Goal: Communication & Community: Share content

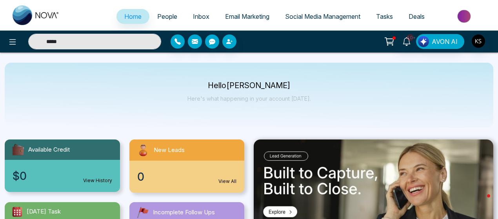
select select "*"
click at [13, 44] on icon at bounding box center [12, 41] width 7 height 5
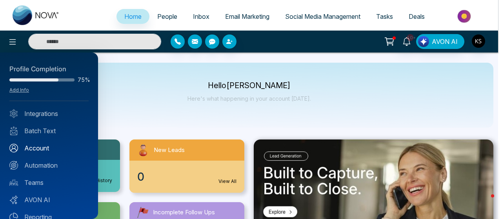
click at [35, 152] on link "Account" at bounding box center [48, 148] width 79 height 9
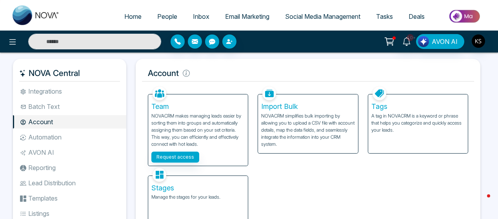
click at [56, 107] on li "Batch Text" at bounding box center [69, 106] width 113 height 13
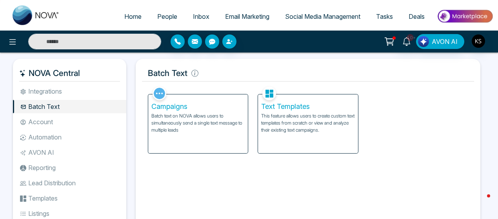
click at [205, 123] on p "Batch text on NOVA allows users to simultaneously send a single text message to…" at bounding box center [197, 123] width 93 height 21
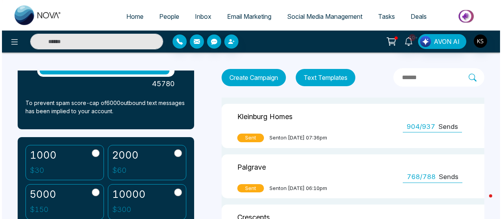
scroll to position [217, 0]
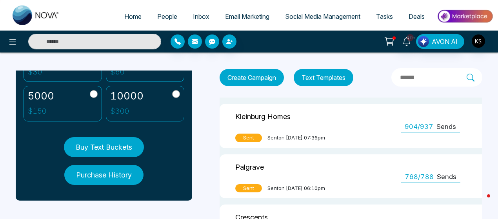
click at [107, 144] on button "Buy Text Buckets" at bounding box center [104, 147] width 80 height 20
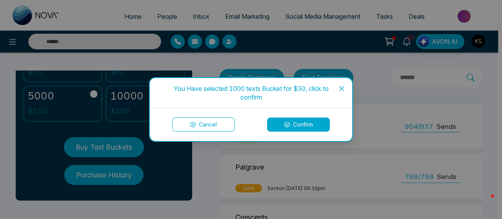
click at [299, 125] on button "Confirm" at bounding box center [298, 125] width 63 height 14
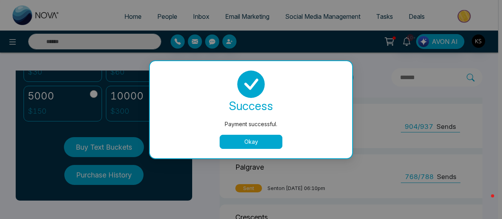
click at [249, 136] on button "Okay" at bounding box center [251, 142] width 63 height 14
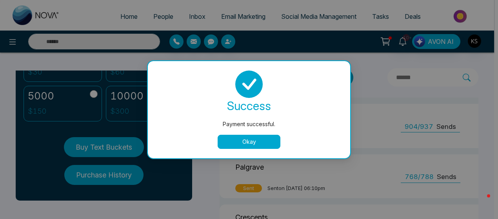
click at [249, 136] on span "Sent" at bounding box center [248, 138] width 27 height 9
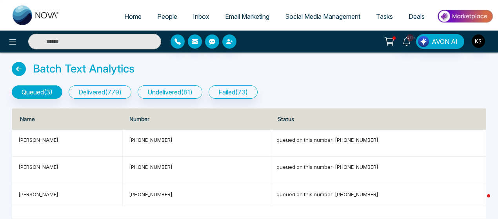
click at [16, 67] on icon at bounding box center [19, 69] width 14 height 14
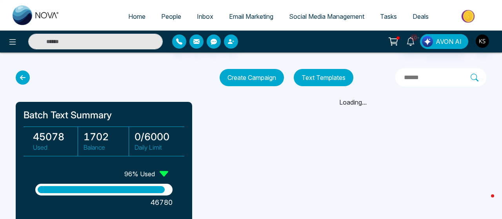
click at [265, 76] on button "Create Campaign" at bounding box center [252, 77] width 64 height 17
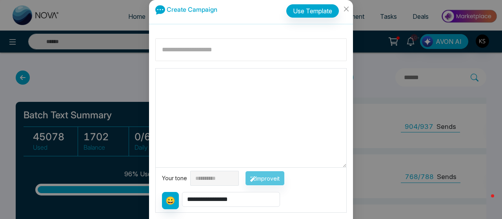
click at [195, 53] on input at bounding box center [250, 49] width 191 height 23
type input "*****"
paste textarea "**********"
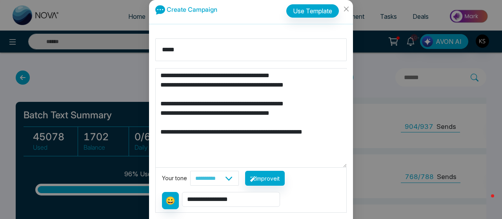
click at [160, 86] on textarea "**********" at bounding box center [251, 118] width 191 height 99
click at [159, 102] on textarea "**********" at bounding box center [251, 118] width 191 height 99
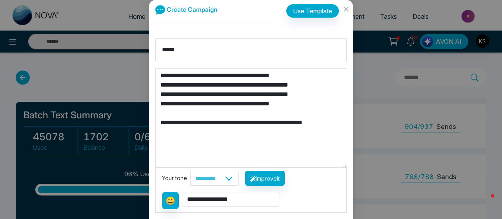
click at [160, 104] on textarea "**********" at bounding box center [251, 118] width 191 height 99
type textarea "**********"
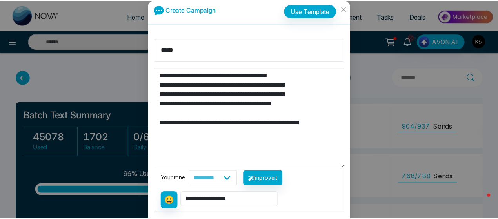
scroll to position [26, 0]
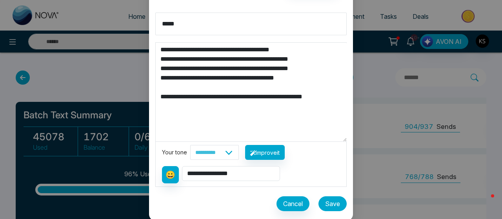
click at [329, 206] on button "Save" at bounding box center [332, 203] width 28 height 15
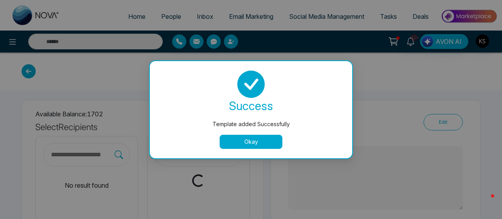
click at [258, 140] on button "Okay" at bounding box center [251, 142] width 63 height 14
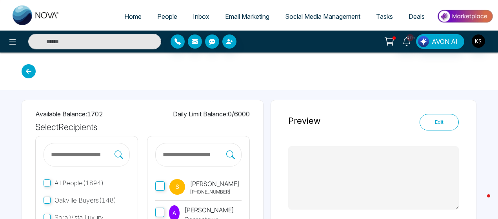
type textarea "**********"
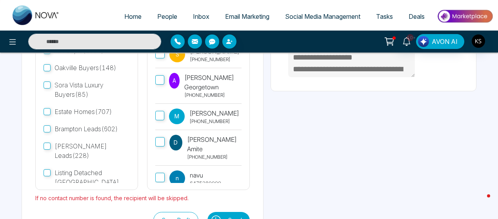
scroll to position [160, 0]
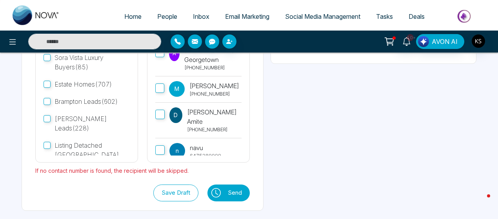
click at [250, 191] on button "Send" at bounding box center [237, 193] width 26 height 17
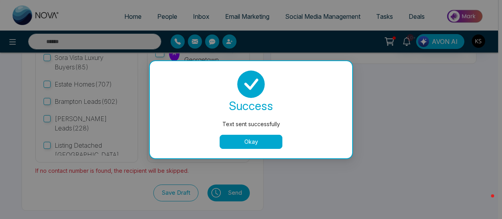
click at [266, 140] on button "Okay" at bounding box center [251, 142] width 63 height 14
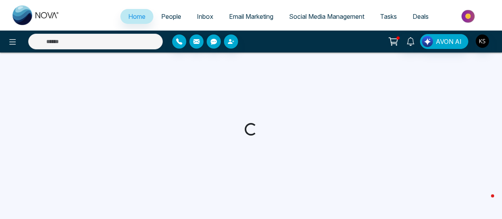
select select "*"
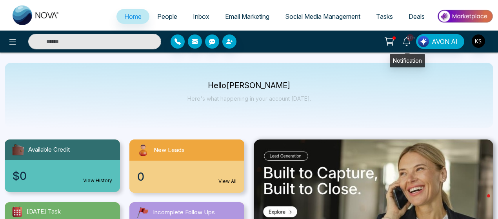
click at [407, 43] on icon at bounding box center [406, 41] width 9 height 9
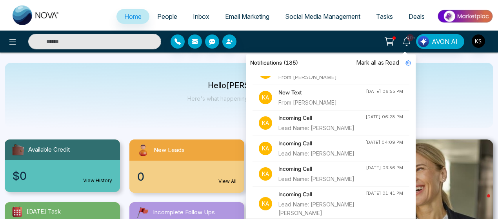
scroll to position [18, 0]
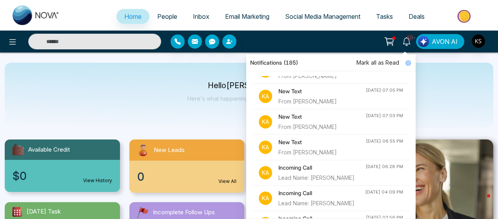
click at [318, 146] on div "New Text From Enzo Perri" at bounding box center [321, 147] width 87 height 19
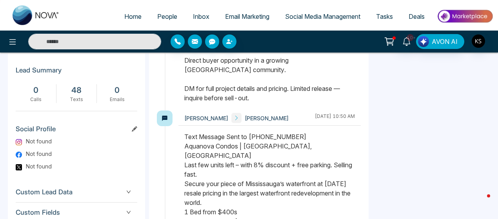
scroll to position [461, 0]
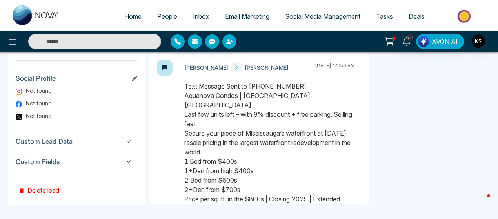
click at [47, 188] on button "Delete lead" at bounding box center [39, 184] width 46 height 25
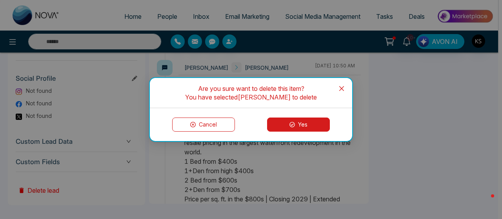
click at [307, 127] on button "Yes" at bounding box center [298, 125] width 63 height 14
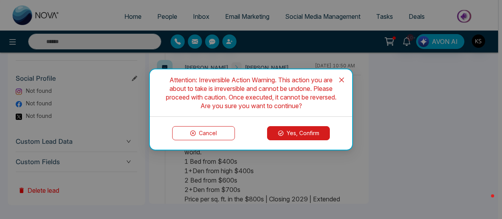
click at [304, 135] on button "Yes, Confirm" at bounding box center [298, 133] width 63 height 14
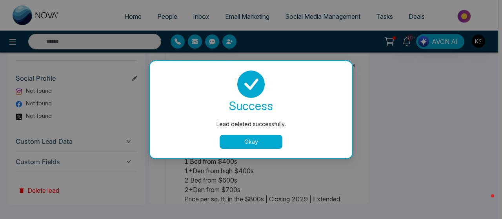
click at [235, 144] on button "Okay" at bounding box center [251, 142] width 63 height 14
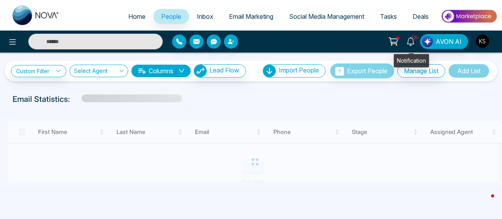
click at [411, 43] on icon at bounding box center [410, 41] width 9 height 9
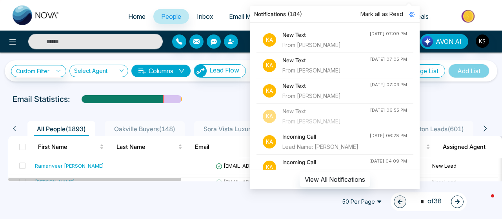
click at [330, 93] on div "From Juan Chamba" at bounding box center [325, 96] width 87 height 9
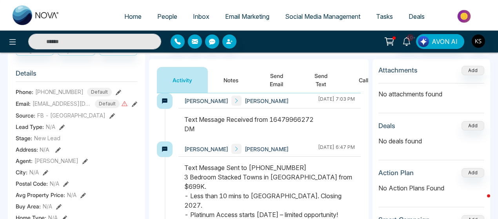
scroll to position [102, 0]
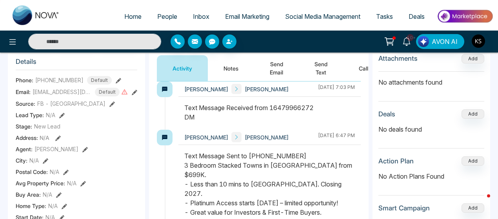
click at [127, 13] on span "Home" at bounding box center [132, 17] width 17 height 8
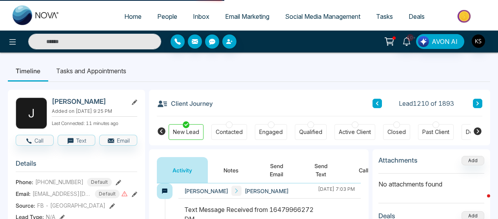
select select "*"
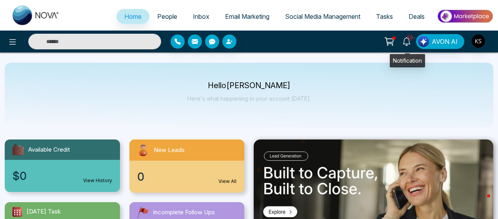
click at [410, 40] on span "10+" at bounding box center [410, 37] width 7 height 7
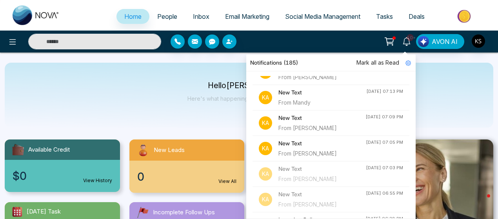
scroll to position [24, 0]
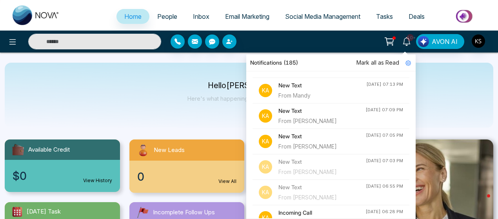
click at [311, 143] on div "From Balpreet Singh" at bounding box center [321, 146] width 87 height 9
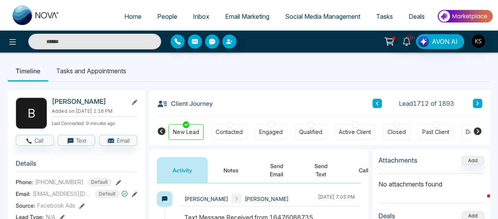
scroll to position [104, 0]
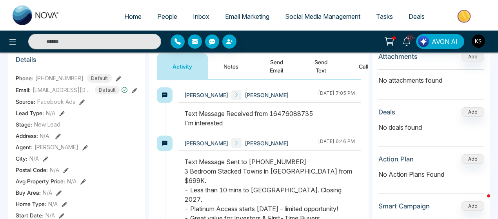
click at [320, 74] on button "Send Text" at bounding box center [321, 66] width 44 height 26
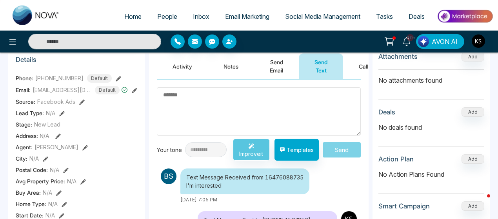
click at [223, 109] on textarea at bounding box center [259, 111] width 204 height 48
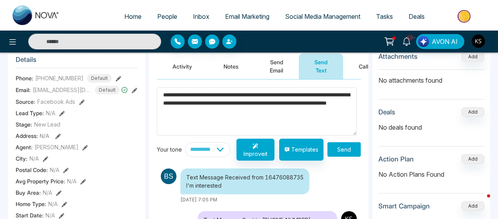
click at [236, 111] on textarea "**********" at bounding box center [257, 111] width 200 height 48
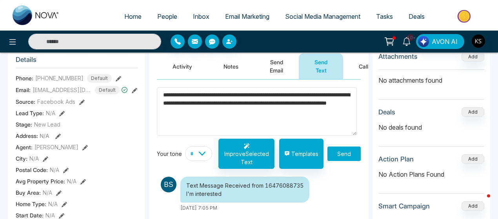
click at [236, 111] on textarea "**********" at bounding box center [257, 111] width 200 height 48
click at [195, 103] on textarea "**********" at bounding box center [257, 111] width 200 height 48
click at [198, 103] on textarea "**********" at bounding box center [257, 111] width 200 height 48
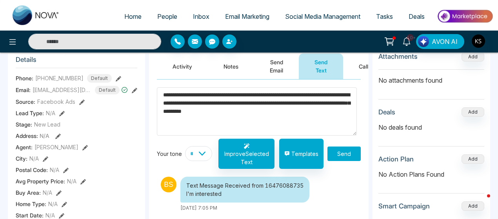
click at [211, 102] on textarea "**********" at bounding box center [257, 111] width 200 height 48
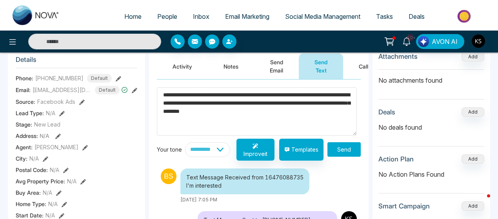
click at [317, 112] on textarea "**********" at bounding box center [257, 111] width 200 height 48
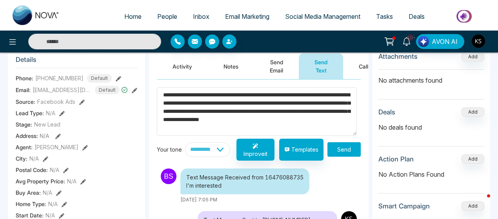
click at [211, 126] on textarea "**********" at bounding box center [257, 111] width 200 height 48
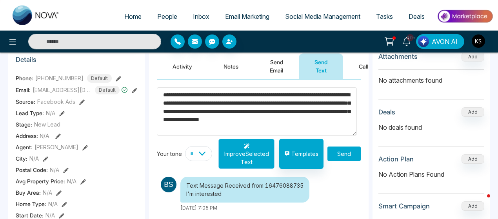
click at [245, 144] on button "Improve Selected Text" at bounding box center [246, 154] width 56 height 30
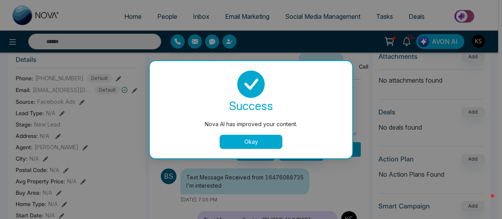
click at [247, 142] on button "Okay" at bounding box center [251, 142] width 63 height 14
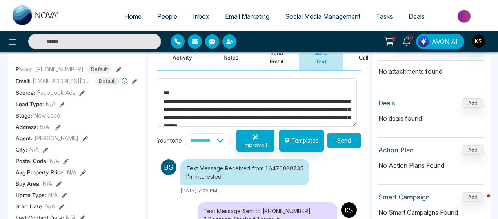
scroll to position [74, 0]
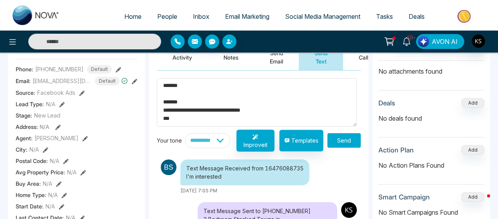
drag, startPoint x: 163, startPoint y: 100, endPoint x: 286, endPoint y: 144, distance: 130.2
click at [286, 144] on div "**********" at bounding box center [259, 114] width 204 height 73
type textarea "**********"
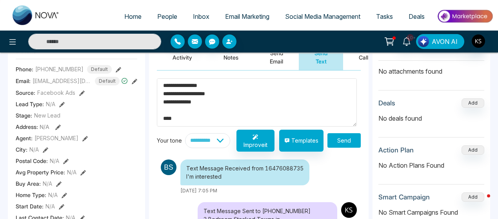
scroll to position [2, 0]
drag, startPoint x: 186, startPoint y: 118, endPoint x: 163, endPoint y: 79, distance: 45.3
click at [163, 79] on textarea "**********" at bounding box center [257, 102] width 200 height 48
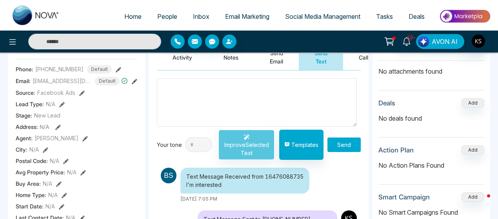
scroll to position [59, 0]
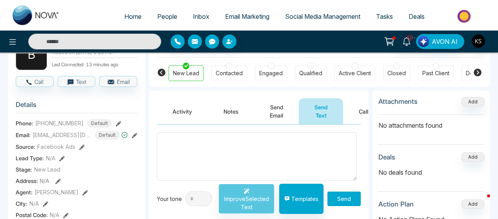
click at [231, 151] on textarea at bounding box center [257, 157] width 200 height 48
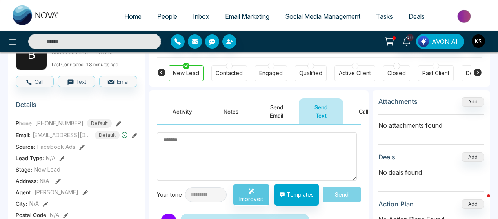
paste textarea "**********"
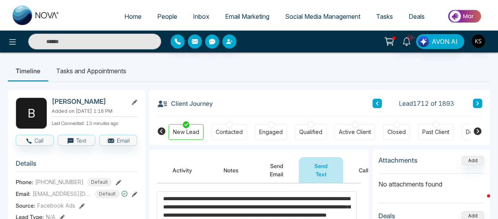
scroll to position [78, 0]
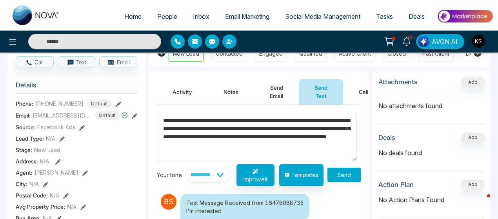
click at [271, 142] on textarea "**********" at bounding box center [257, 137] width 200 height 48
type textarea "**********"
click at [336, 174] on button "Send" at bounding box center [343, 175] width 33 height 15
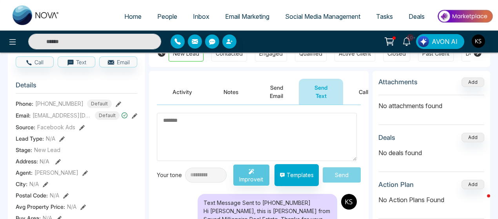
scroll to position [48, 0]
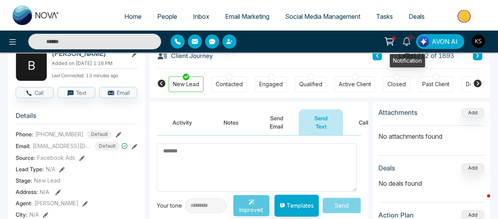
click at [406, 39] on icon at bounding box center [406, 41] width 7 height 9
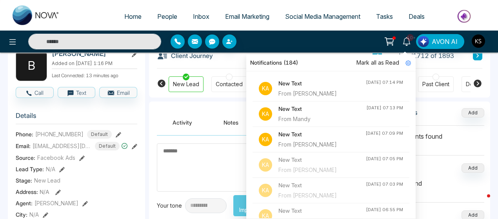
scroll to position [3, 0]
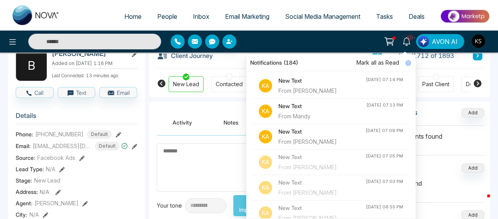
click at [300, 185] on h4 "New Text" at bounding box center [321, 182] width 87 height 9
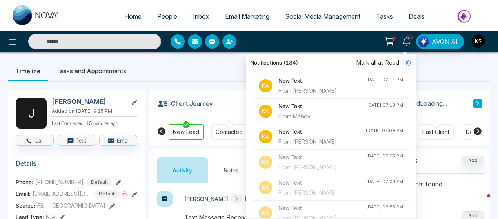
scroll to position [44, 0]
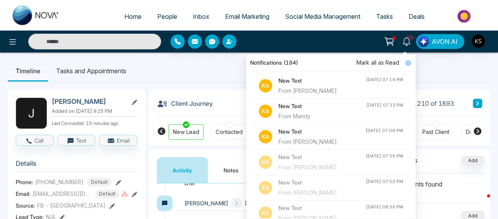
click at [225, 157] on button "Notes" at bounding box center [231, 170] width 46 height 26
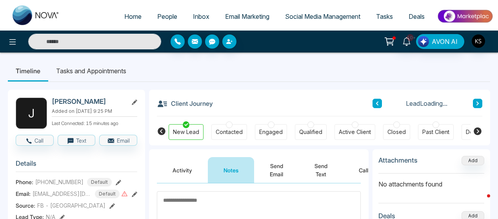
click at [271, 161] on button "Send Email" at bounding box center [276, 170] width 45 height 26
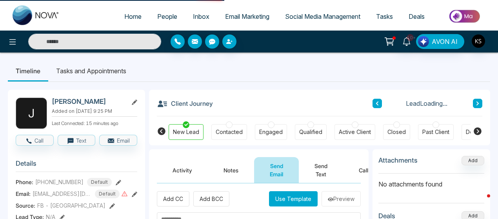
click at [315, 161] on button "Send Text" at bounding box center [321, 170] width 44 height 26
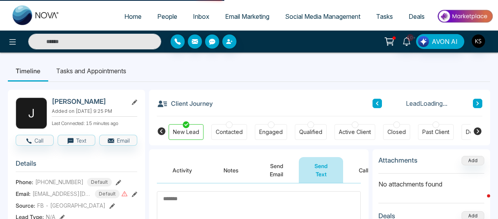
scroll to position [77, 0]
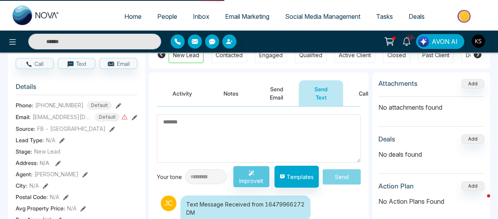
click at [205, 129] on textarea at bounding box center [259, 139] width 204 height 48
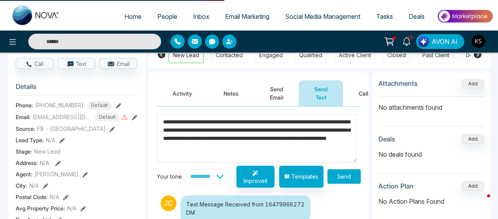
click at [179, 121] on textarea "**********" at bounding box center [257, 139] width 200 height 48
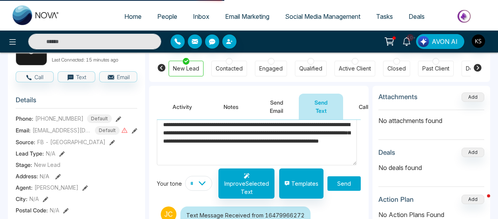
scroll to position [14, 0]
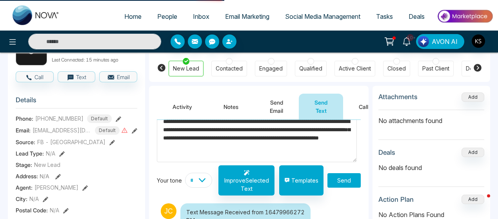
click at [323, 143] on textarea "**********" at bounding box center [257, 138] width 200 height 48
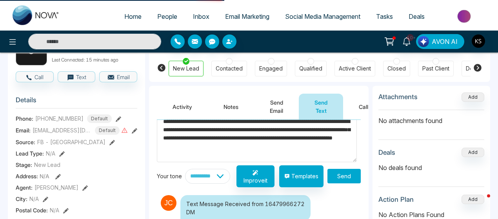
type textarea "**********"
click at [341, 175] on button "Send" at bounding box center [343, 176] width 33 height 15
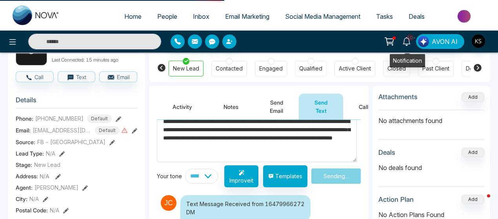
click at [409, 42] on icon at bounding box center [406, 41] width 9 height 9
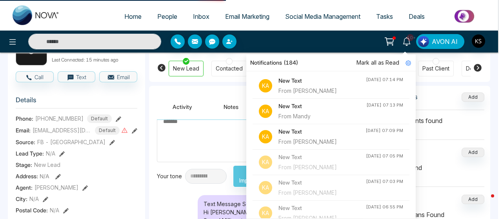
click at [318, 139] on div "success Text message sent successfully. Okay" at bounding box center [251, 109] width 202 height 97
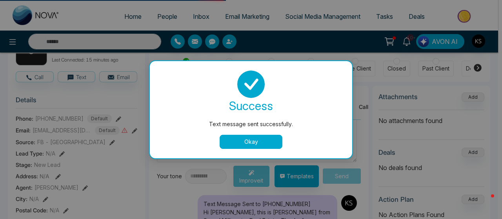
click at [257, 145] on button "Okay" at bounding box center [251, 142] width 63 height 14
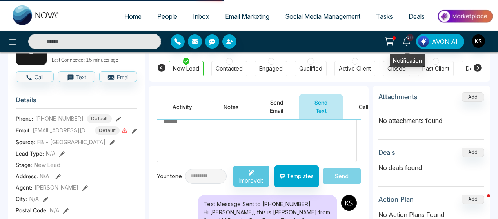
click at [408, 38] on span "10+" at bounding box center [410, 37] width 7 height 7
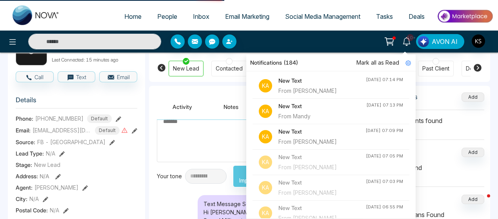
click at [306, 135] on h4 "New Text" at bounding box center [321, 131] width 87 height 9
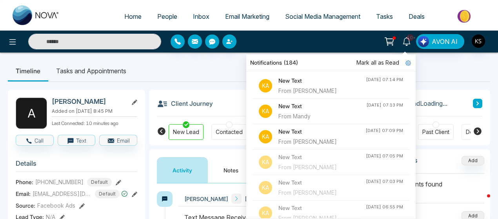
click at [200, 70] on ul "Timeline Tasks and Appointments" at bounding box center [249, 70] width 482 height 21
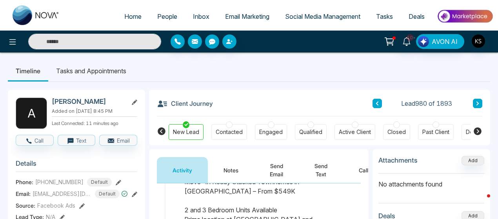
scroll to position [87, 0]
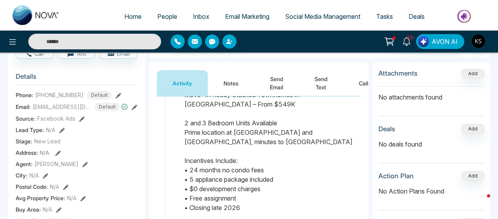
click at [322, 84] on button "Send Text" at bounding box center [321, 83] width 44 height 26
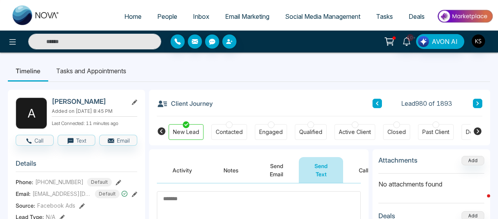
click at [185, 204] on textarea at bounding box center [259, 215] width 204 height 48
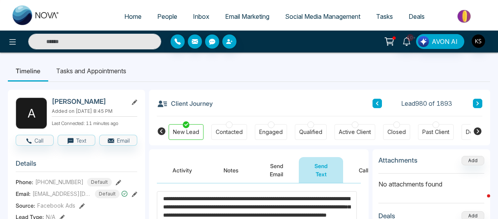
scroll to position [7, 0]
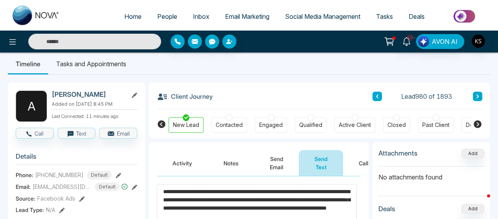
click at [180, 192] on textarea "**********" at bounding box center [257, 208] width 200 height 48
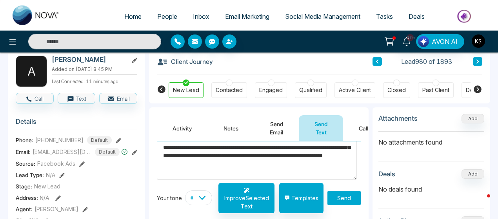
scroll to position [18, 0]
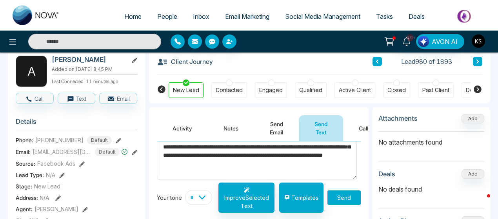
click at [322, 162] on textarea "**********" at bounding box center [257, 155] width 200 height 48
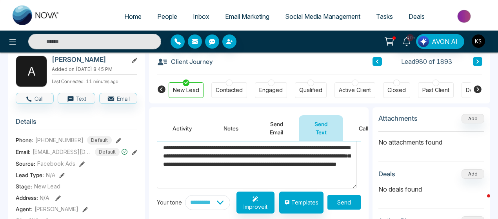
scroll to position [7, 0]
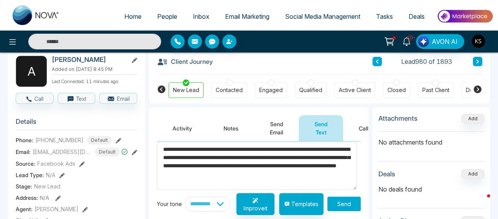
click at [204, 166] on textarea "**********" at bounding box center [257, 166] width 200 height 48
click at [307, 164] on textarea "**********" at bounding box center [257, 166] width 200 height 48
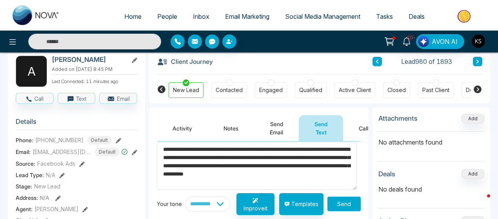
scroll to position [23, 0]
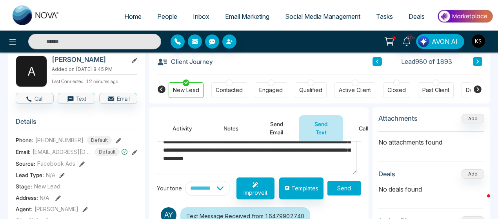
type textarea "**********"
click at [338, 189] on button "Send" at bounding box center [343, 188] width 33 height 15
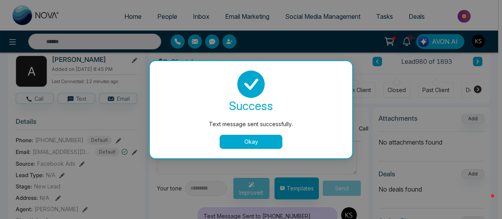
click at [253, 145] on button "Okay" at bounding box center [251, 142] width 63 height 14
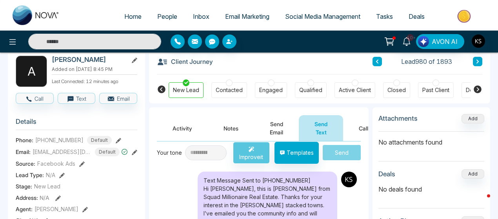
scroll to position [0, 0]
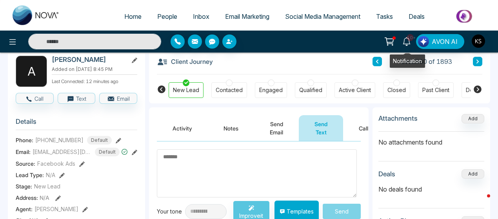
click at [405, 39] on icon at bounding box center [406, 41] width 9 height 9
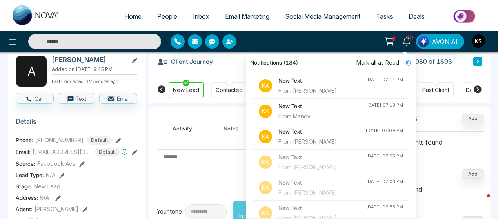
click at [320, 110] on h4 "New Text" at bounding box center [322, 106] width 88 height 9
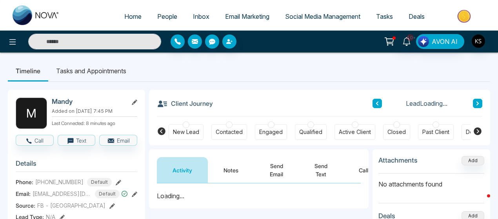
click at [197, 66] on ul "Timeline Tasks and Appointments" at bounding box center [249, 70] width 482 height 21
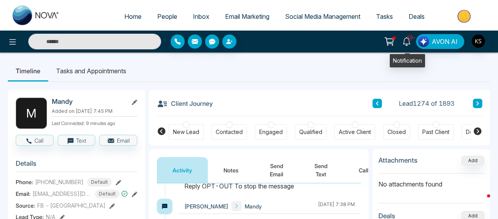
click at [409, 42] on icon at bounding box center [406, 41] width 9 height 9
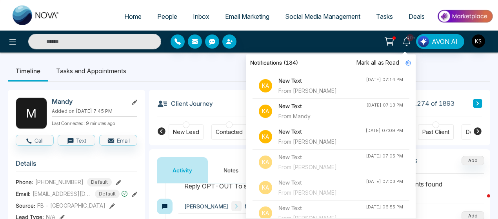
click at [324, 89] on div "From Rosalba Zito" at bounding box center [321, 91] width 87 height 9
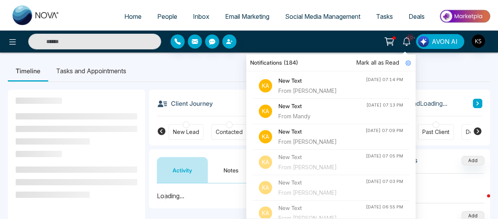
click at [223, 74] on ul "Timeline Tasks and Appointments" at bounding box center [249, 70] width 482 height 21
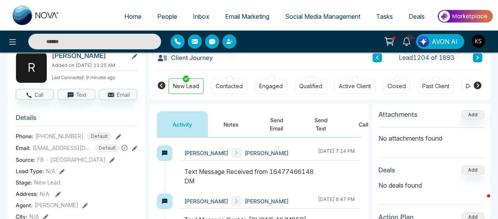
scroll to position [45, 0]
click at [314, 123] on button "Send Text" at bounding box center [321, 125] width 44 height 26
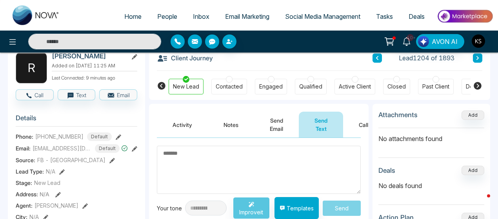
click at [204, 158] on textarea at bounding box center [259, 170] width 204 height 48
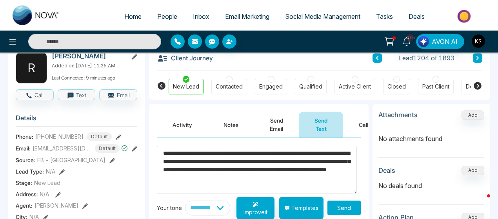
click at [176, 152] on textarea "**********" at bounding box center [257, 170] width 200 height 48
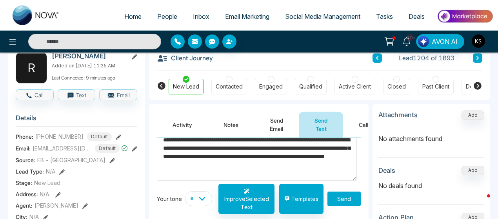
scroll to position [18, 0]
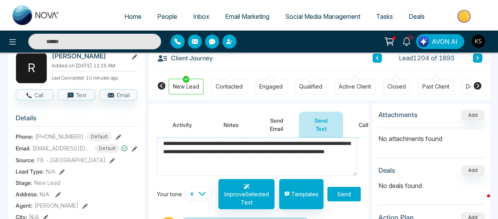
click at [326, 161] on textarea "**********" at bounding box center [257, 152] width 200 height 48
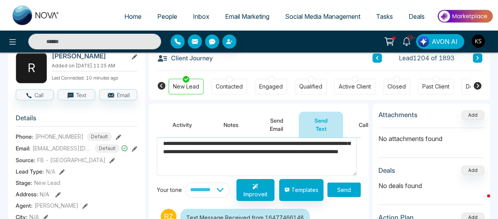
type textarea "**********"
click at [338, 189] on button "Send" at bounding box center [343, 190] width 33 height 15
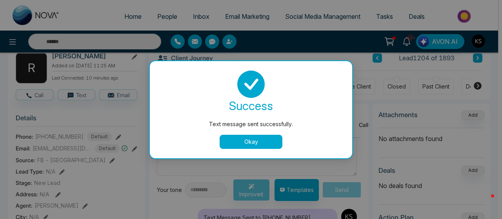
click at [234, 142] on button "Okay" at bounding box center [251, 142] width 63 height 14
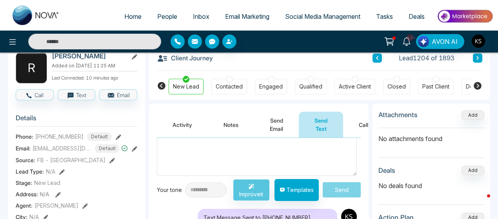
click at [128, 17] on span "Home" at bounding box center [132, 17] width 17 height 8
select select "*"
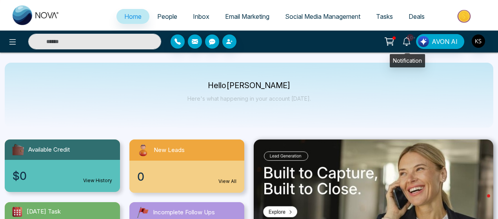
click at [408, 40] on icon at bounding box center [406, 41] width 9 height 9
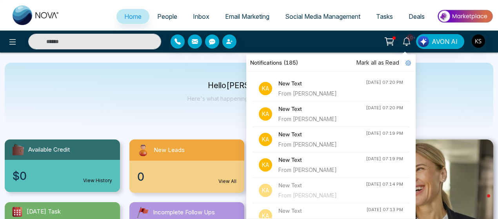
click at [323, 88] on div "New Text From Juan Chamba" at bounding box center [321, 88] width 87 height 19
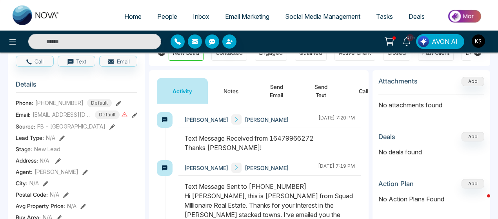
scroll to position [76, 0]
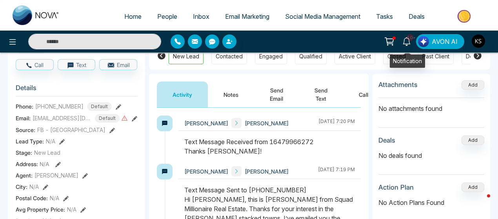
click at [410, 43] on icon at bounding box center [406, 41] width 7 height 9
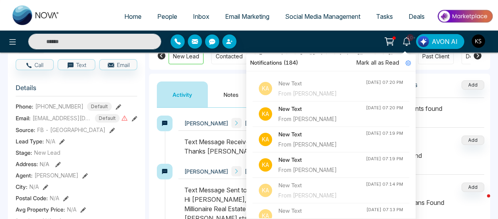
click at [317, 117] on div "From Vishal Kapoor" at bounding box center [321, 119] width 87 height 9
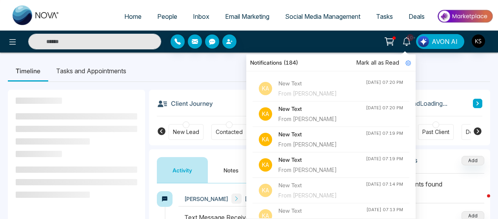
click at [213, 67] on ul "Timeline Tasks and Appointments" at bounding box center [249, 70] width 482 height 21
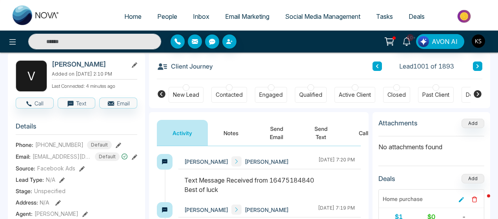
scroll to position [38, 0]
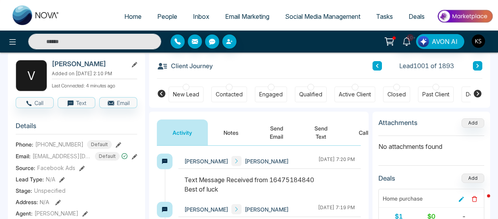
click at [312, 138] on button "Send Text" at bounding box center [321, 133] width 44 height 26
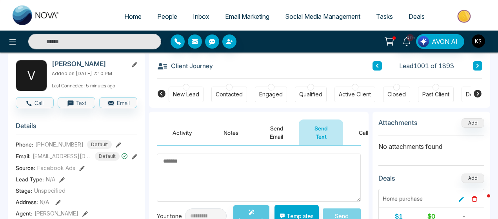
click at [267, 162] on textarea at bounding box center [259, 178] width 204 height 48
click at [407, 42] on icon at bounding box center [406, 41] width 9 height 9
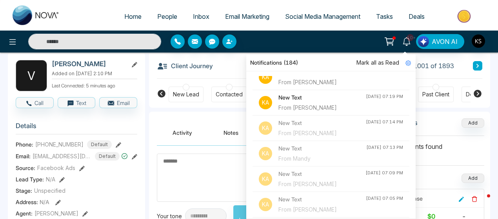
scroll to position [63, 0]
drag, startPoint x: 410, startPoint y: 40, endPoint x: 321, endPoint y: 45, distance: 88.8
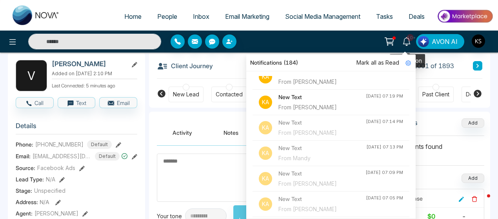
click at [321, 45] on div "10+ Notifications (184) Mark all as Read Ka New Text From Juan Chamba Sep 03, 2…" at bounding box center [394, 41] width 198 height 15
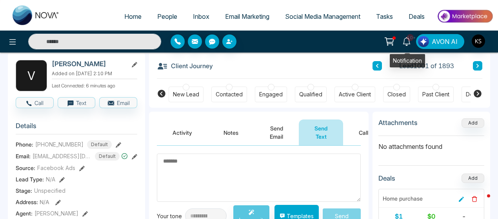
click at [409, 42] on icon at bounding box center [406, 41] width 9 height 9
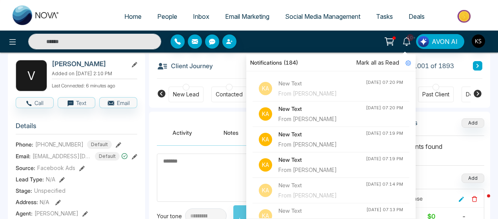
scroll to position [0, 0]
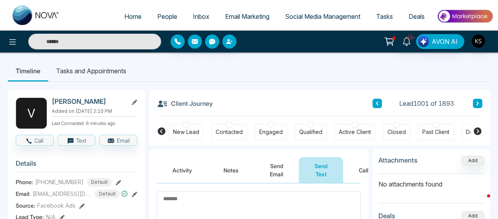
click at [325, 40] on div "10+ Notifications (184) Mark all as Read Ka New Text From Juan Chamba Sep 03, 2…" at bounding box center [394, 41] width 198 height 15
click at [291, 77] on ul "Timeline Tasks and Appointments" at bounding box center [249, 70] width 482 height 21
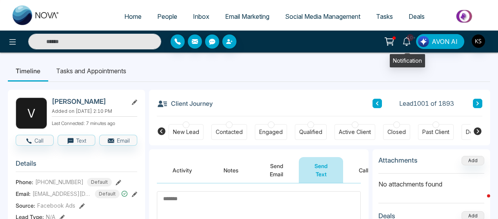
click at [409, 40] on span "10+" at bounding box center [410, 37] width 7 height 7
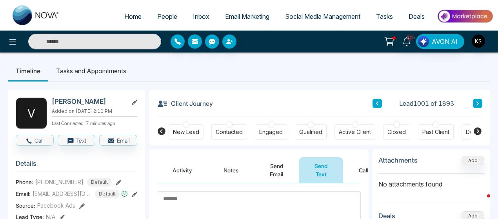
click at [334, 43] on div "10+ Notifications (184) Mark all as Read Ka New Text From Juan Chamba Sep 03, 2…" at bounding box center [394, 41] width 198 height 15
click at [326, 36] on div "10+ Notifications (184) Mark all as Read Ka New Text From Juan Chamba Sep 03, 2…" at bounding box center [394, 41] width 198 height 15
click at [314, 38] on div "10+ Notifications (184) Mark all as Read Ka New Text From Juan Chamba Sep 03, 2…" at bounding box center [394, 41] width 198 height 15
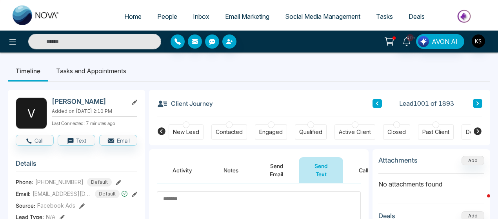
click at [314, 38] on div "10+ Notifications (184) Mark all as Read Ka New Text From Juan Chamba Sep 03, 2…" at bounding box center [394, 41] width 198 height 15
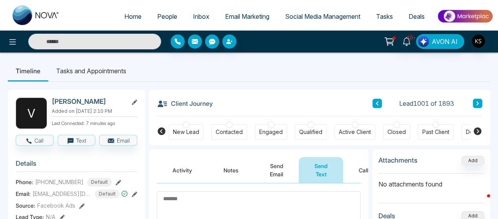
click at [314, 38] on div "10+ Notifications (184) Mark all as Read Ka New Text From Juan Chamba Sep 03, 2…" at bounding box center [394, 41] width 198 height 15
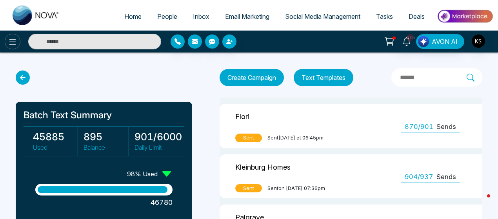
click at [14, 40] on icon at bounding box center [12, 41] width 9 height 9
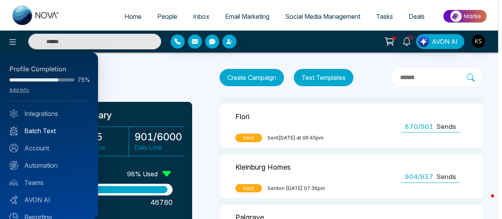
click at [42, 129] on link "Batch Text" at bounding box center [48, 130] width 79 height 9
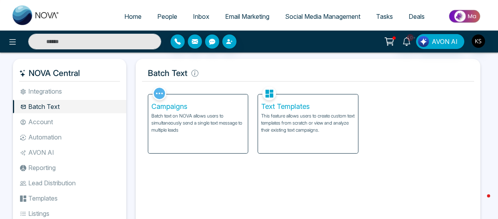
click at [205, 133] on div "Campaigns Batch text on NOVA allows users to simultaneously send a single text …" at bounding box center [198, 124] width 100 height 59
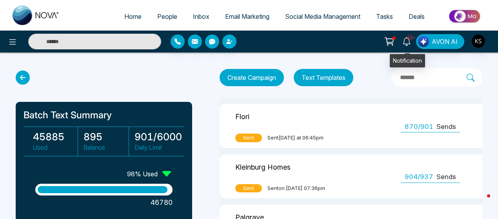
click at [407, 42] on icon at bounding box center [406, 41] width 9 height 9
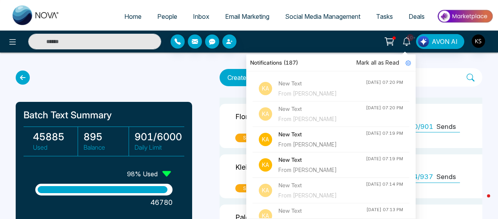
click at [289, 36] on div at bounding box center [228, 42] width 125 height 14
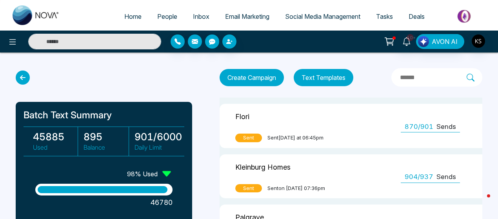
click at [125, 18] on span "Home" at bounding box center [132, 17] width 17 height 8
select select "*"
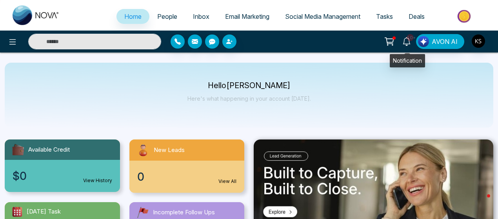
click at [407, 43] on icon at bounding box center [406, 41] width 9 height 9
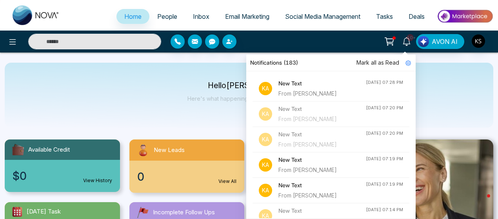
click at [327, 93] on div "From Gaitrie Beharry" at bounding box center [321, 93] width 87 height 9
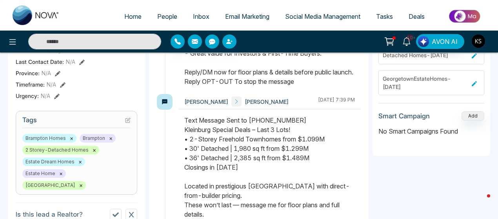
click at [124, 15] on span "Home" at bounding box center [132, 17] width 17 height 8
select select "*"
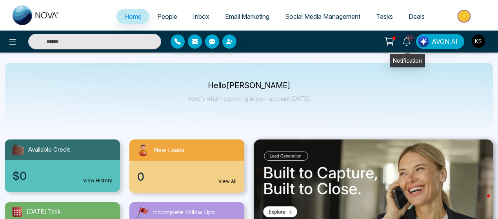
click at [408, 40] on span "10+" at bounding box center [410, 37] width 7 height 7
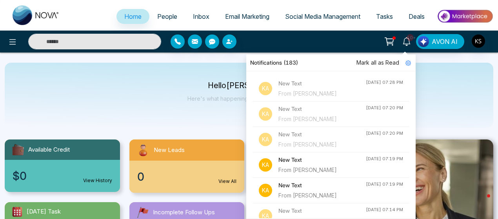
click at [167, 15] on span "People" at bounding box center [167, 17] width 20 height 8
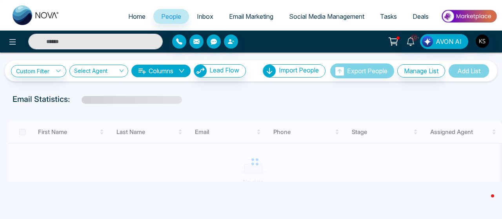
click at [128, 17] on span "Home" at bounding box center [136, 17] width 17 height 8
select select "*"
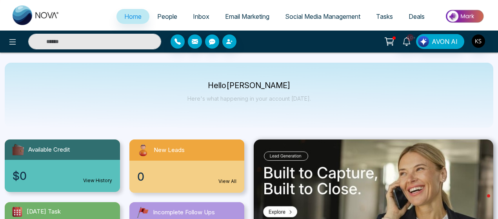
click at [128, 17] on span "Home" at bounding box center [132, 17] width 17 height 8
click at [150, 18] on link "People" at bounding box center [167, 16] width 36 height 15
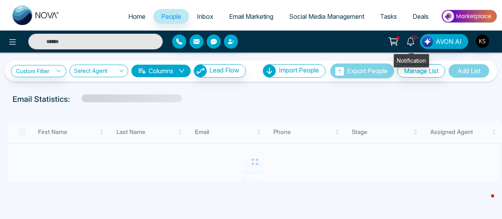
click at [411, 44] on icon at bounding box center [410, 41] width 7 height 9
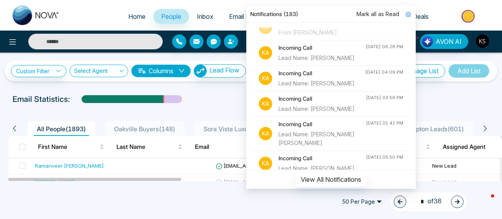
scroll to position [267, 0]
